Goal: Transaction & Acquisition: Purchase product/service

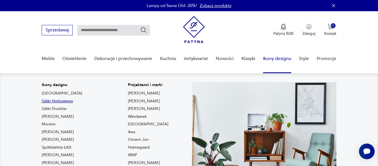
click at [63, 101] on link "Szkło Horbowego" at bounding box center [57, 101] width 31 height 6
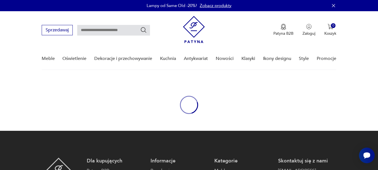
type input "*******"
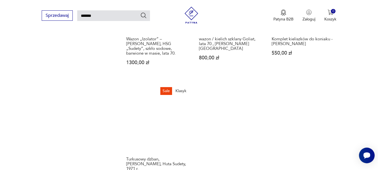
scroll to position [669, 0]
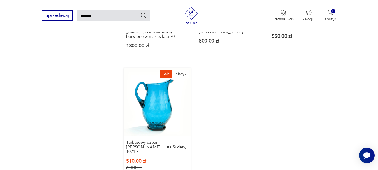
click at [161, 84] on link "Sale Klasyk Turkusowy dzban, [PERSON_NAME], [GEOGRAPHIC_DATA], 1971 r. 510,00 z…" at bounding box center [157, 124] width 67 height 113
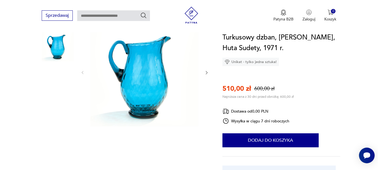
scroll to position [84, 0]
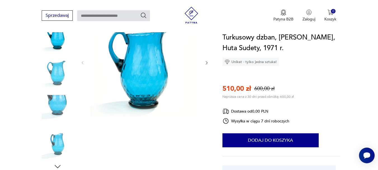
click at [58, 145] on img at bounding box center [58, 143] width 32 height 32
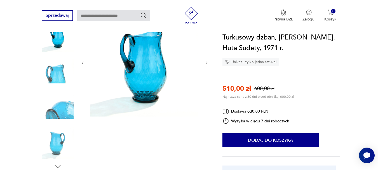
click at [62, 106] on img at bounding box center [58, 107] width 32 height 32
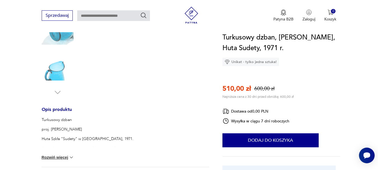
scroll to position [168, 0]
